Goal: Task Accomplishment & Management: Manage account settings

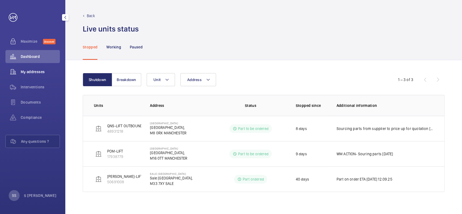
click at [26, 70] on span "My addresses" at bounding box center [40, 71] width 39 height 5
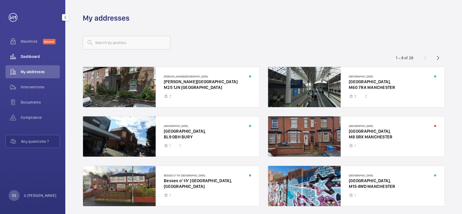
click at [34, 53] on div "Dashboard" at bounding box center [32, 56] width 54 height 13
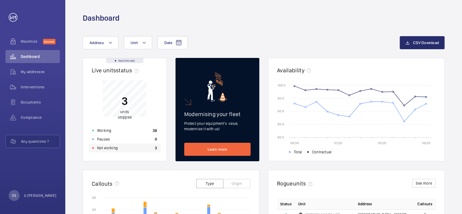
click at [113, 150] on p "Not working" at bounding box center [107, 147] width 21 height 5
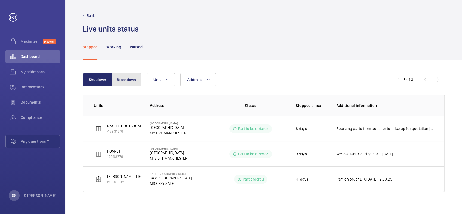
drag, startPoint x: 128, startPoint y: 82, endPoint x: 135, endPoint y: 98, distance: 17.1
click at [128, 83] on button "Breakdown" at bounding box center [126, 79] width 29 height 13
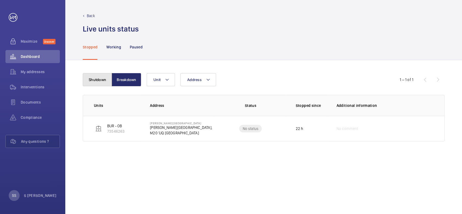
click at [100, 78] on button "Shutdown" at bounding box center [97, 79] width 29 height 13
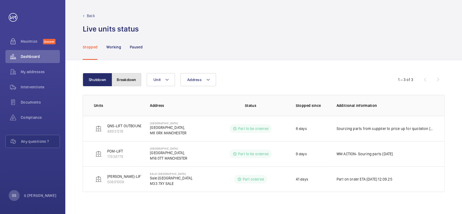
click at [132, 80] on button "Breakdown" at bounding box center [126, 79] width 29 height 13
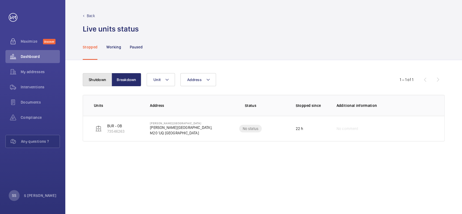
click at [100, 79] on button "Shutdown" at bounding box center [97, 79] width 29 height 13
